Goal: Task Accomplishment & Management: Manage account settings

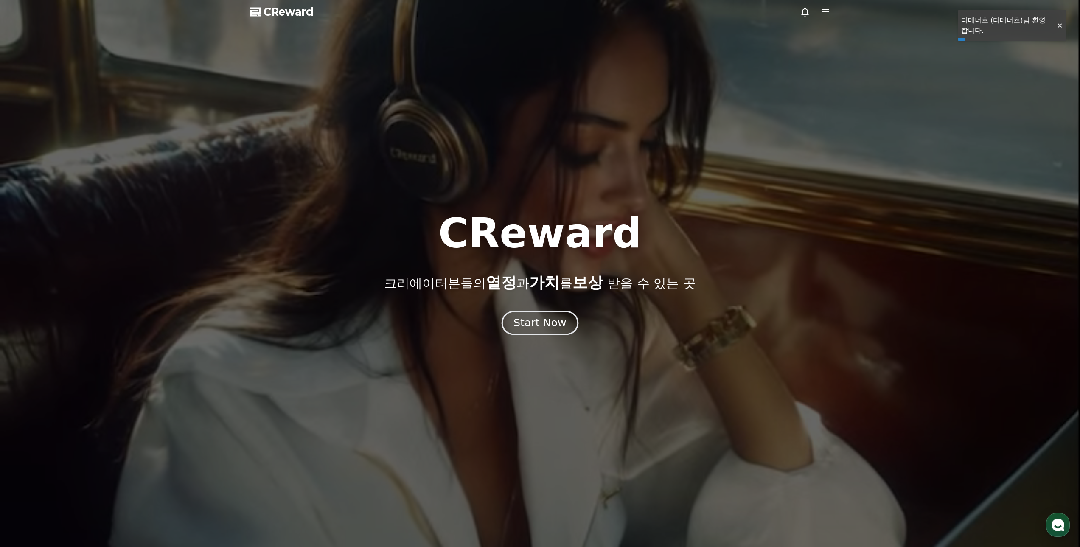
click at [557, 322] on div "Start Now" at bounding box center [540, 323] width 53 height 14
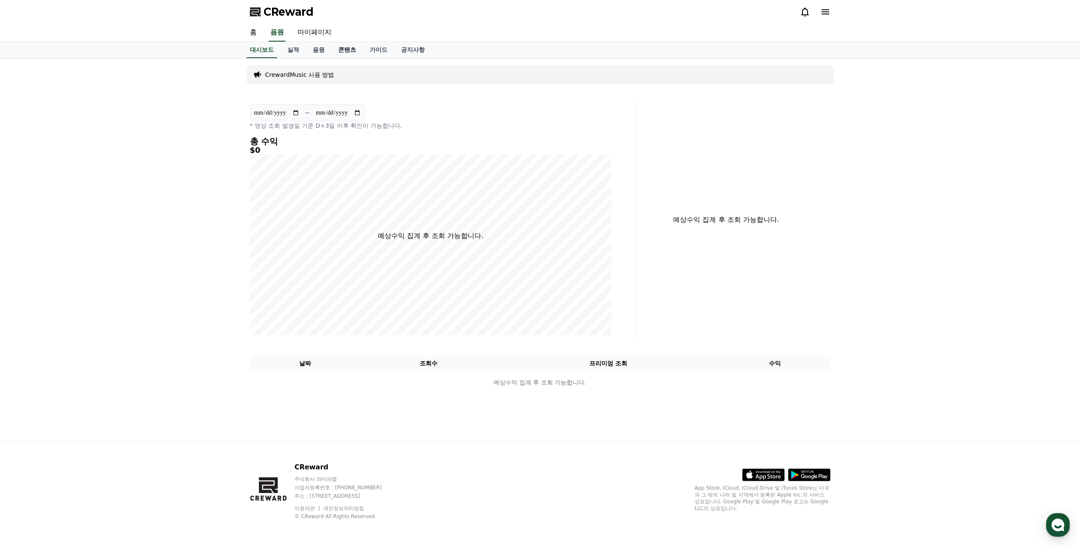
click at [345, 48] on link "콘텐츠" at bounding box center [346, 50] width 31 height 16
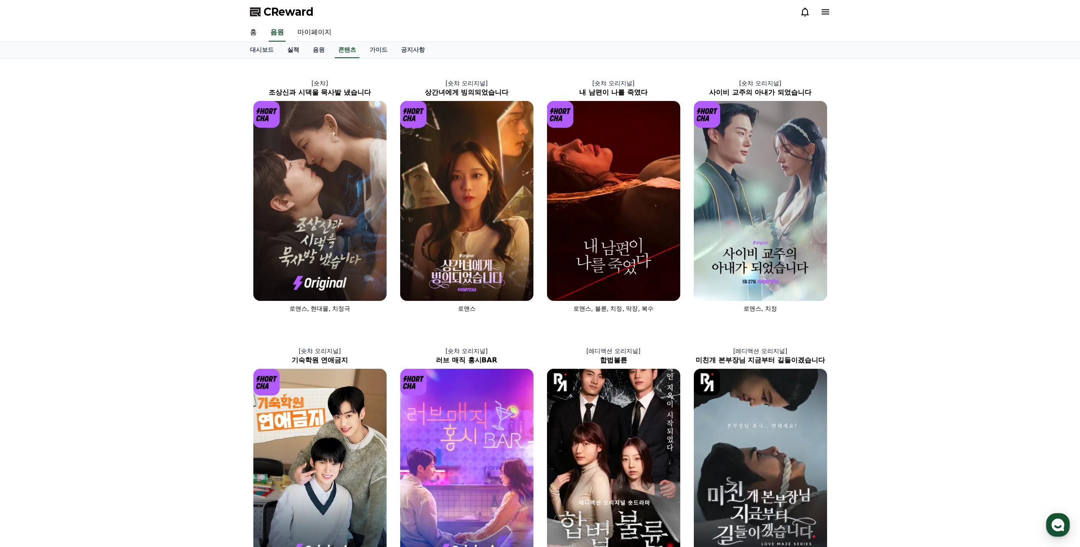
click at [291, 49] on link "실적" at bounding box center [293, 50] width 25 height 16
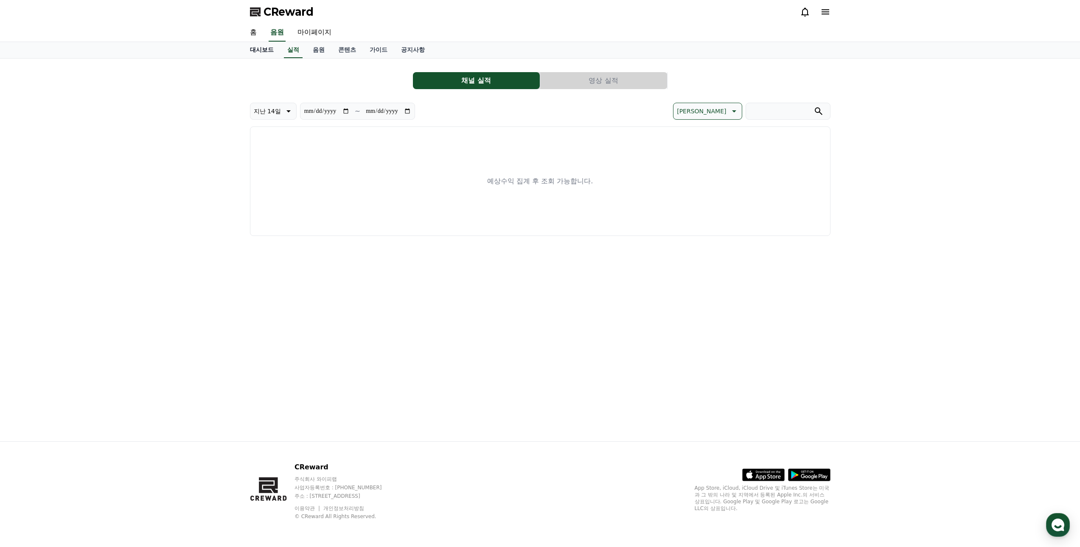
click at [258, 50] on link "대시보드" at bounding box center [261, 50] width 37 height 16
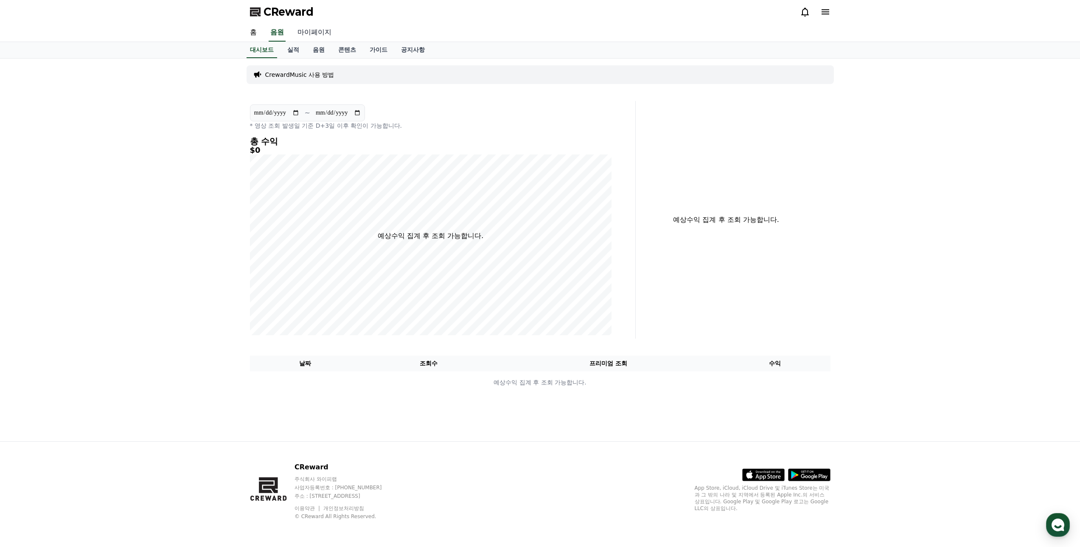
click at [318, 29] on link "마이페이지" at bounding box center [315, 33] width 48 height 18
select select "**********"
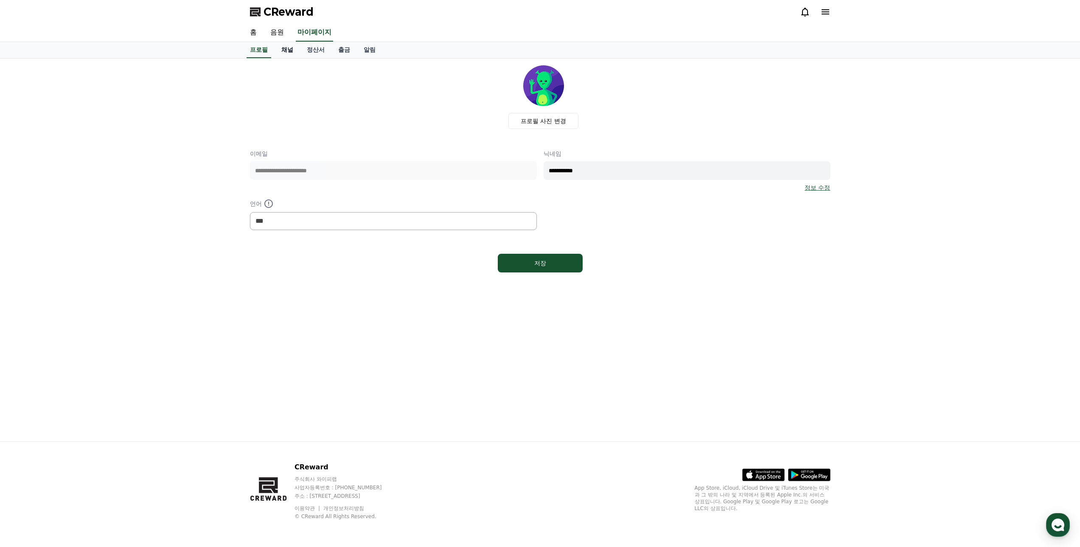
click at [290, 49] on link "채널" at bounding box center [287, 50] width 25 height 16
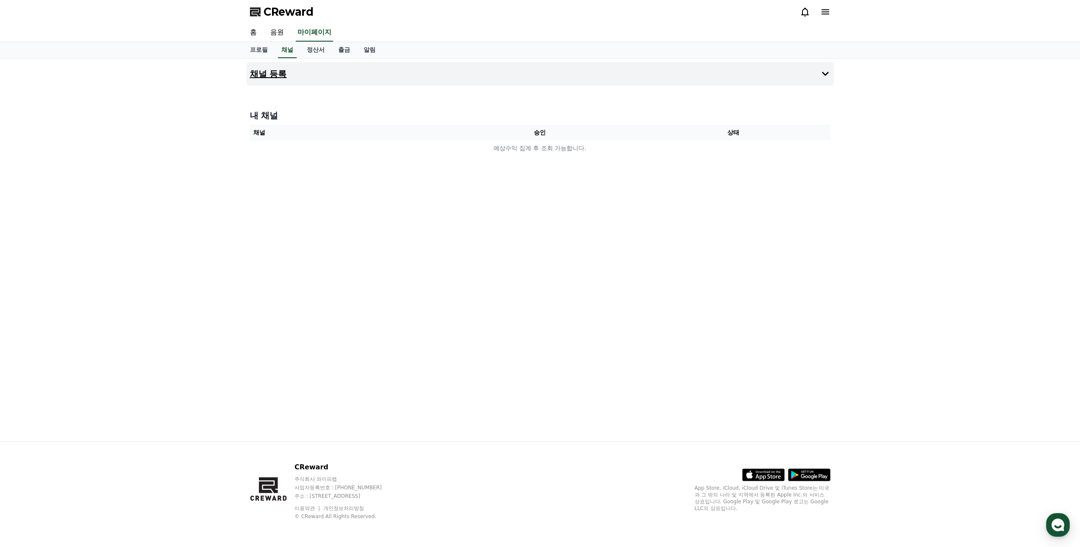
click at [789, 78] on button "채널 등록" at bounding box center [540, 74] width 587 height 24
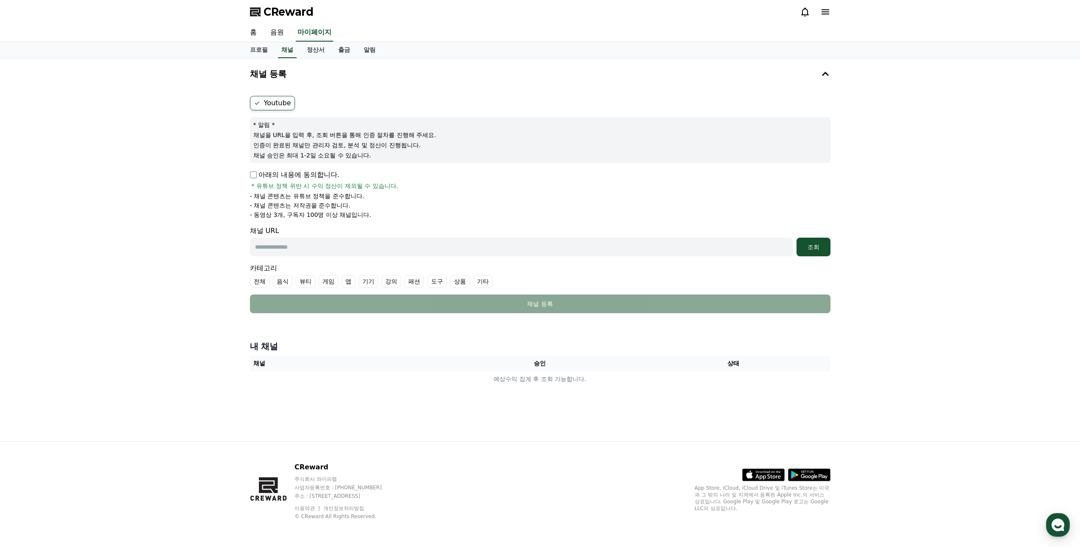
click at [268, 100] on label "Youtube" at bounding box center [272, 103] width 45 height 14
click at [253, 180] on p "아래의 내용에 동의합니다." at bounding box center [295, 175] width 90 height 10
click at [300, 252] on input "text" at bounding box center [521, 247] width 543 height 19
paste input "**********"
type input "**********"
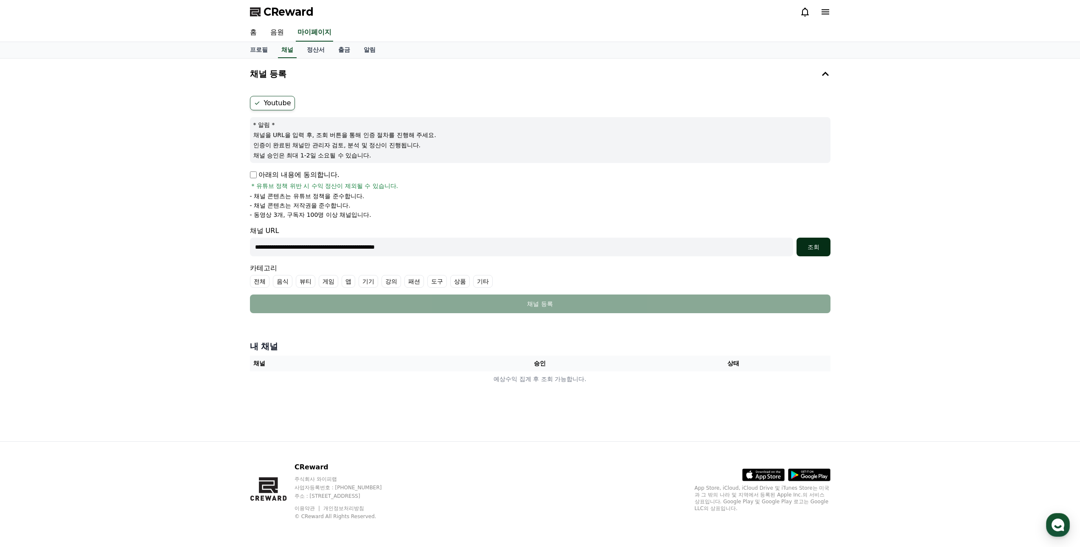
click at [817, 241] on button "조회" at bounding box center [814, 247] width 34 height 19
click at [831, 12] on div "CReward" at bounding box center [540, 12] width 594 height 24
click at [825, 13] on icon at bounding box center [825, 12] width 10 height 10
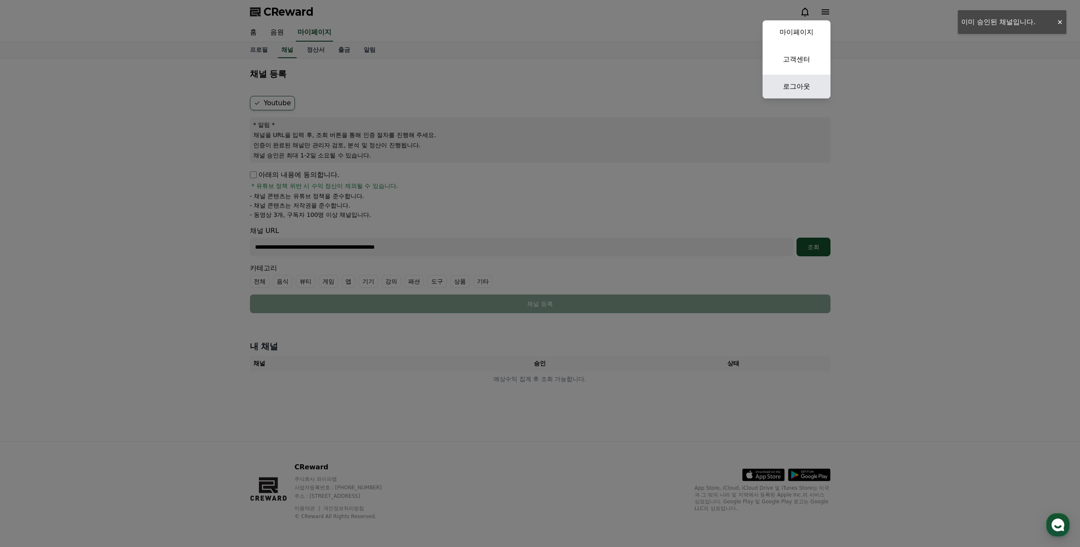
click at [798, 87] on link "로그아웃" at bounding box center [797, 87] width 68 height 24
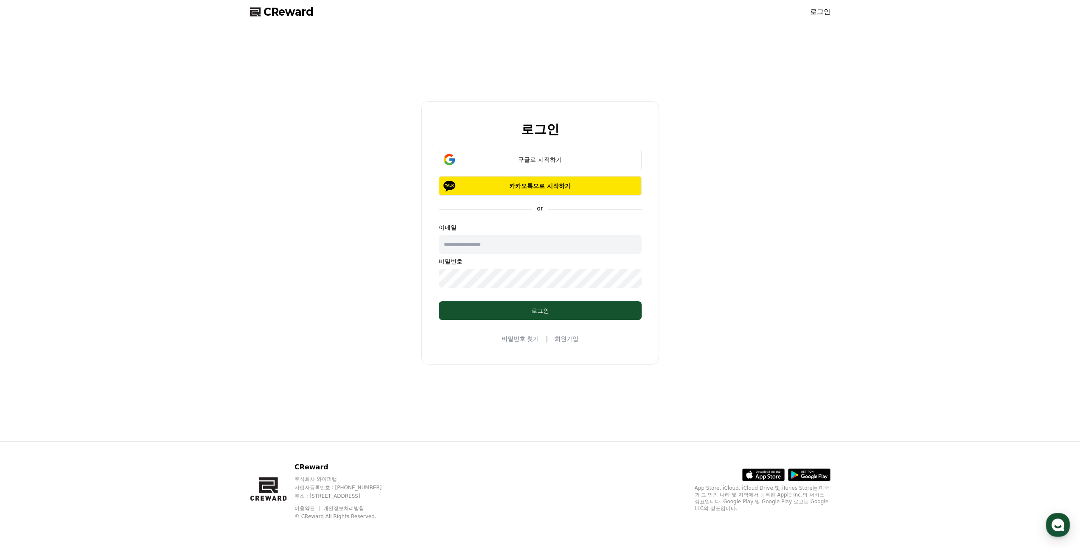
click at [536, 160] on div "구글로 시작하기" at bounding box center [540, 159] width 178 height 8
click at [513, 247] on input "text" at bounding box center [540, 244] width 203 height 19
type input "*"
click at [697, 230] on div "로그인 구글로 시작하기 카카오톡으로 시작하기 or 이메일 * 비밀번호 로그인 비밀번호 찾기 | 회원가입" at bounding box center [540, 233] width 587 height 410
drag, startPoint x: 257, startPoint y: 214, endPoint x: 217, endPoint y: 211, distance: 39.6
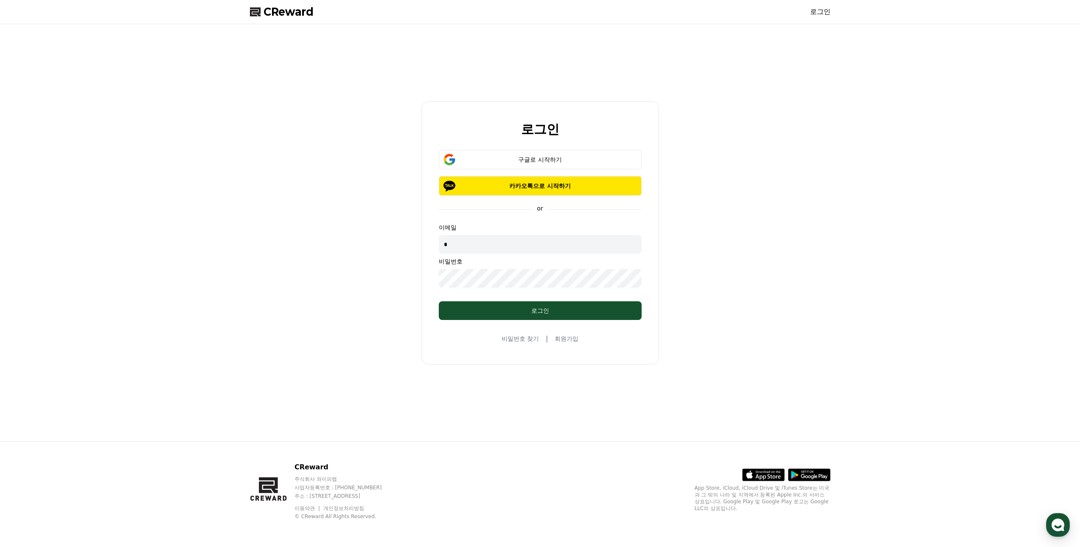
click at [222, 211] on div "로그인 구글로 시작하기 카카오톡으로 시작하기 or 이메일 * 비밀번호 로그인 비밀번호 찾기 | 회원가입" at bounding box center [540, 232] width 1080 height 417
type input "**********"
drag, startPoint x: 543, startPoint y: 208, endPoint x: 553, endPoint y: 208, distance: 9.8
click at [553, 208] on form "**********" at bounding box center [540, 235] width 230 height 170
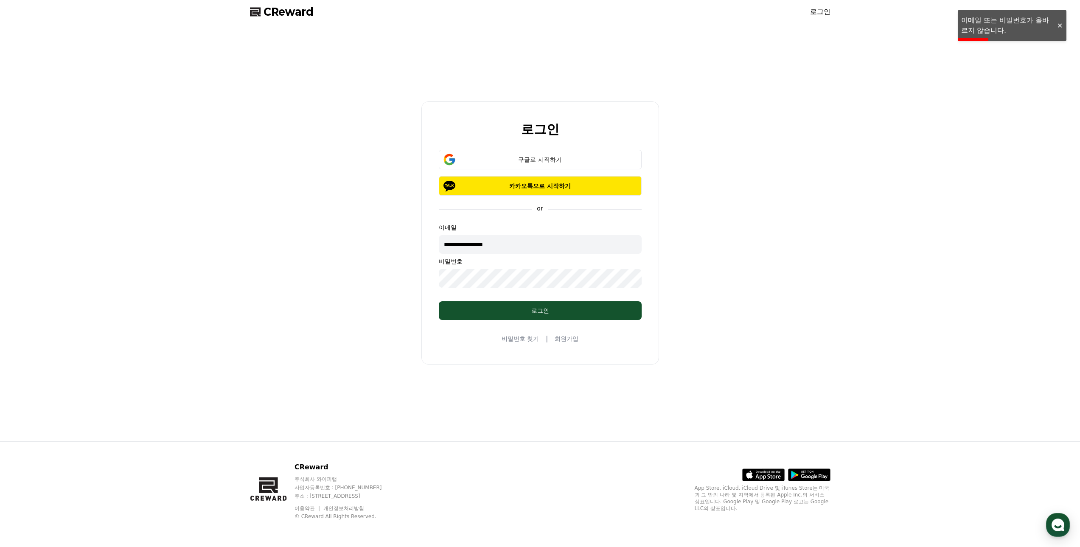
click at [825, 15] on link "로그인" at bounding box center [820, 12] width 20 height 10
click at [560, 157] on div "구글로 시작하기" at bounding box center [540, 159] width 178 height 8
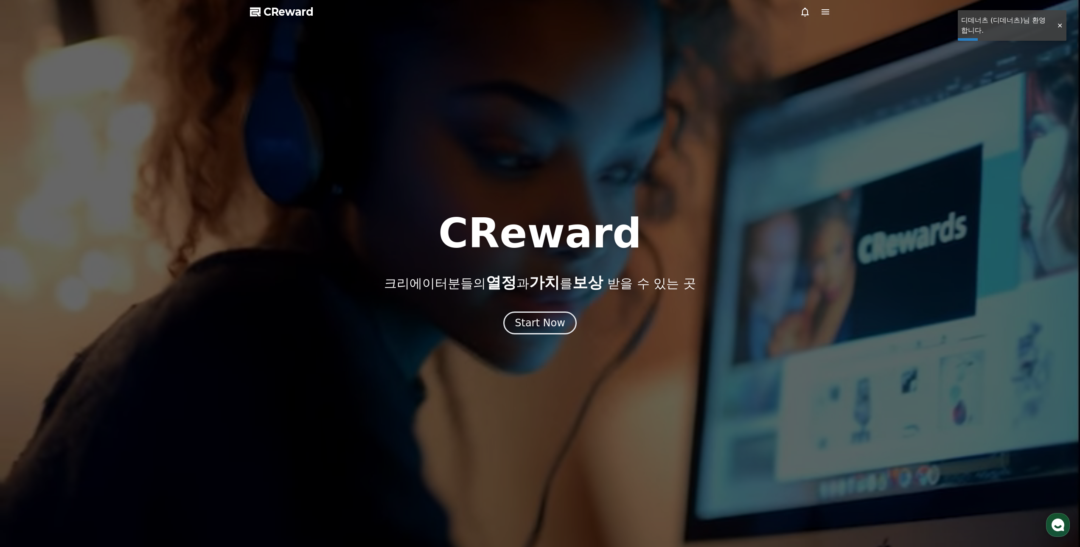
click at [830, 10] on icon at bounding box center [825, 12] width 10 height 10
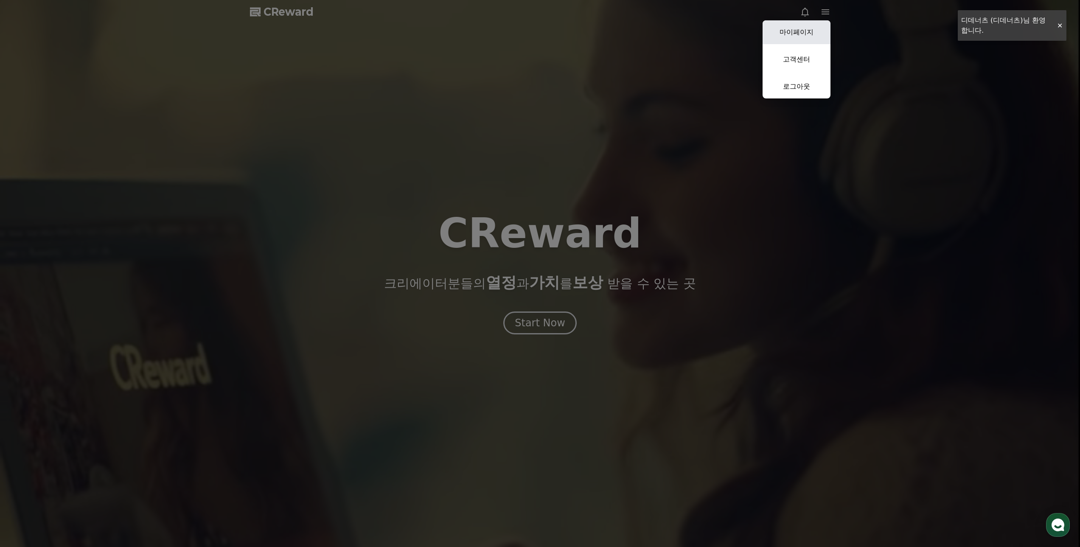
click at [810, 29] on link "마이페이지" at bounding box center [797, 32] width 68 height 24
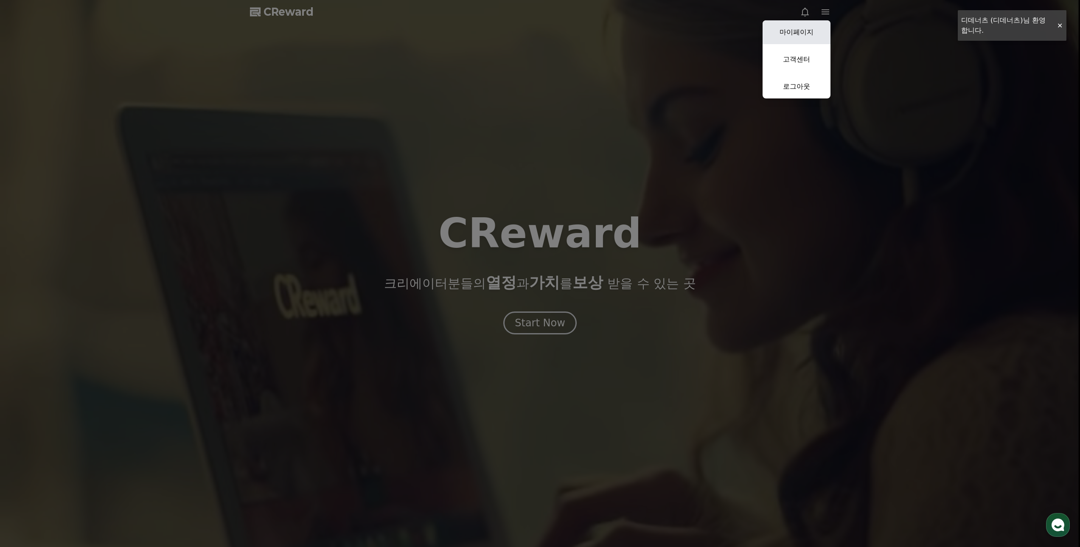
select select "**********"
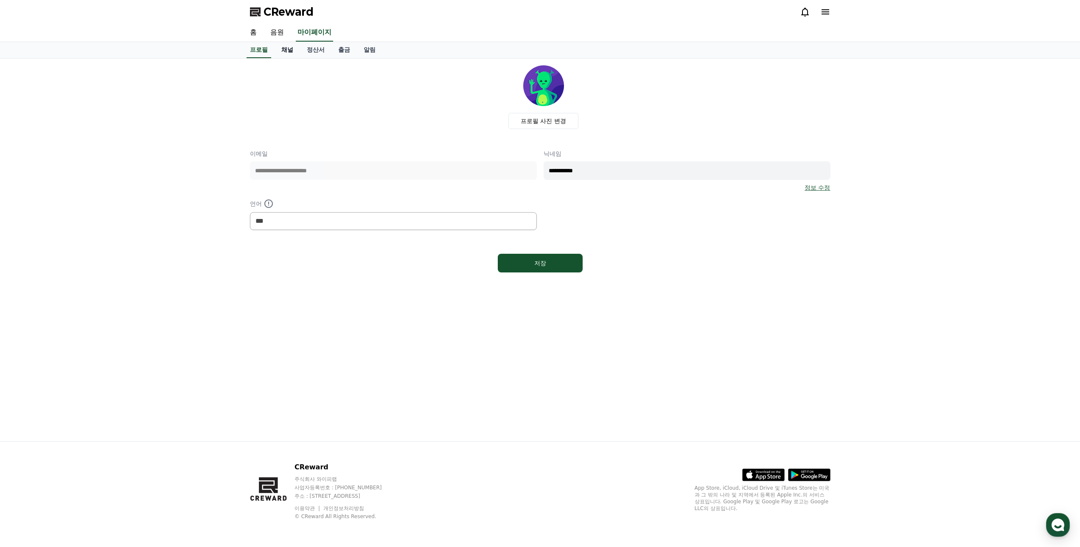
click at [293, 50] on link "채널" at bounding box center [287, 50] width 25 height 16
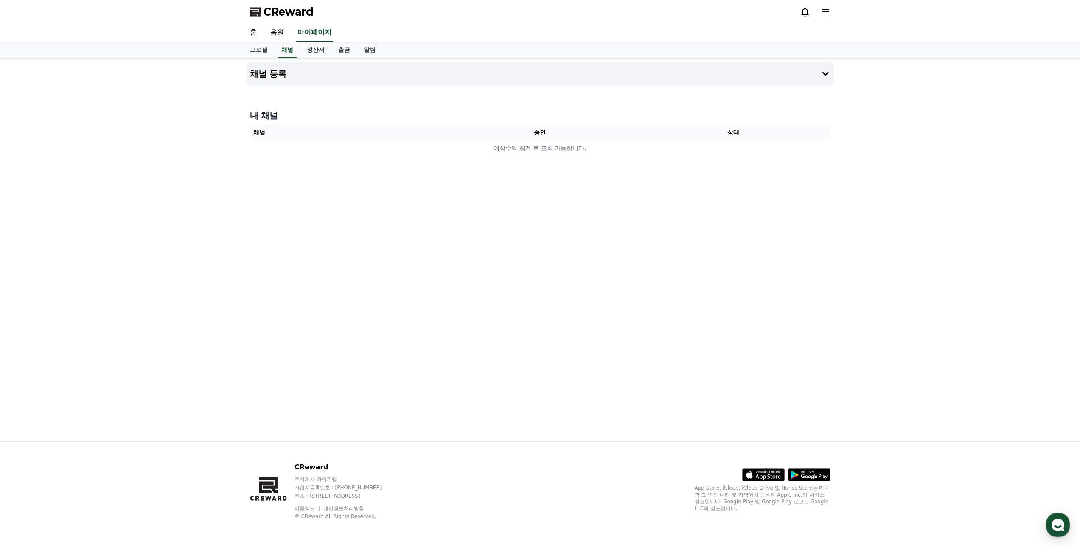
drag, startPoint x: 668, startPoint y: 155, endPoint x: 704, endPoint y: 161, distance: 36.6
click at [703, 161] on div "채널 등록 내 채널 채널 승인 상태 예상수익 집계 후 조회 가능합니다." at bounding box center [540, 250] width 594 height 383
click at [820, 75] on icon at bounding box center [825, 74] width 10 height 10
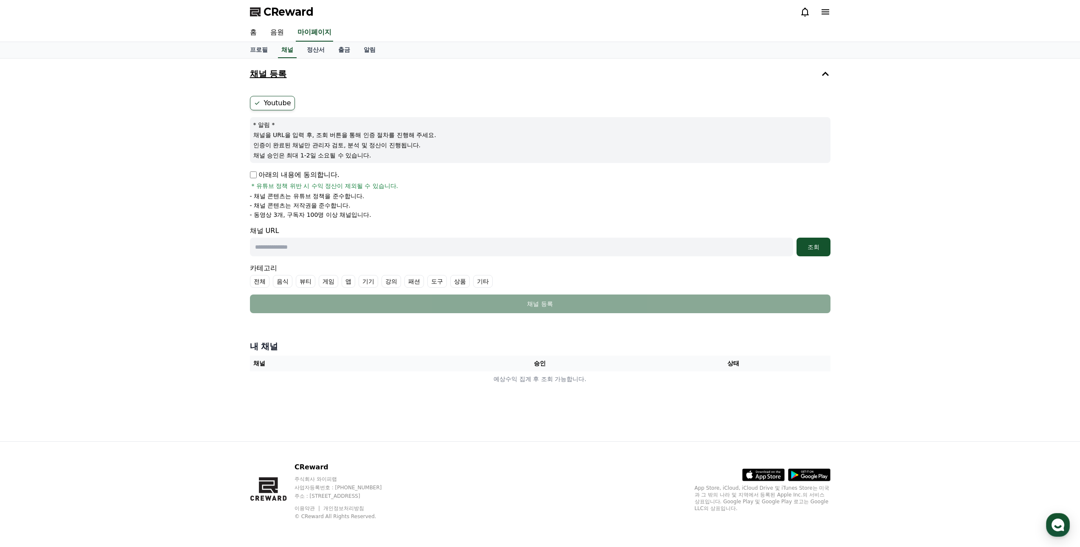
click at [826, 10] on icon at bounding box center [826, 11] width 8 height 5
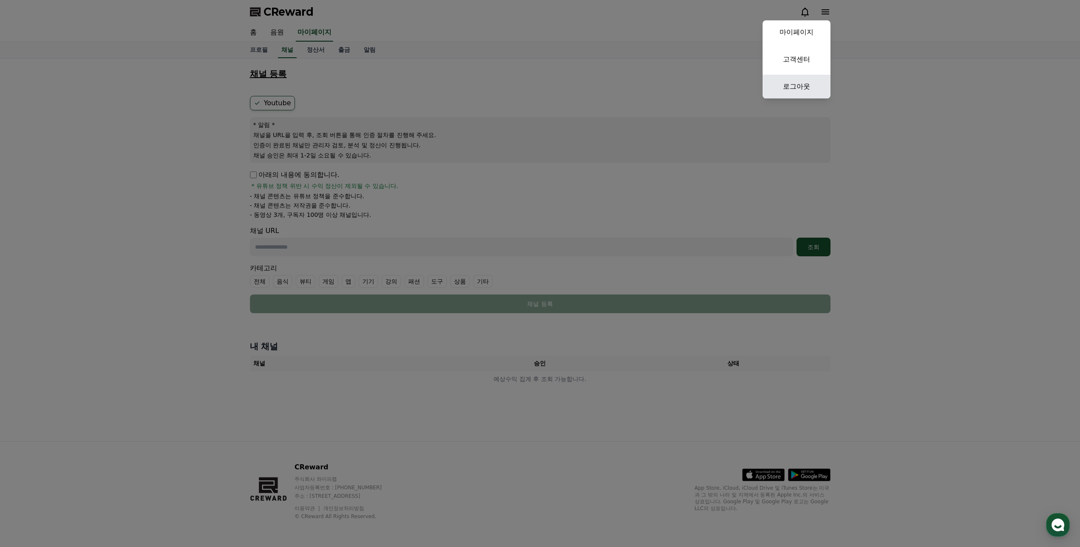
click at [793, 92] on link "로그아웃" at bounding box center [797, 87] width 68 height 24
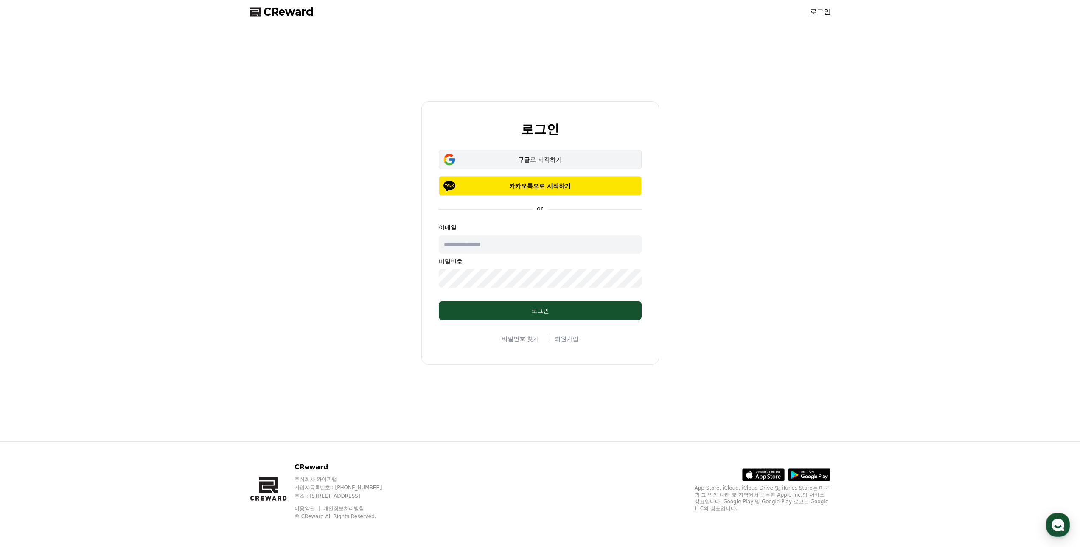
type input "**********"
click at [539, 160] on div "구글로 시작하기" at bounding box center [540, 159] width 178 height 8
